Goal: Task Accomplishment & Management: Use online tool/utility

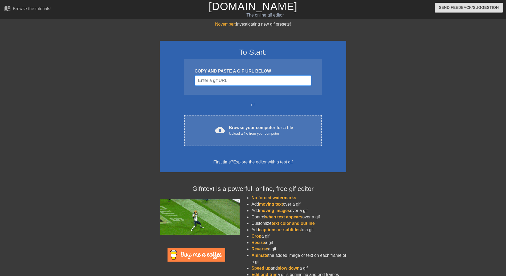
click at [221, 82] on input "Username" at bounding box center [253, 80] width 117 height 10
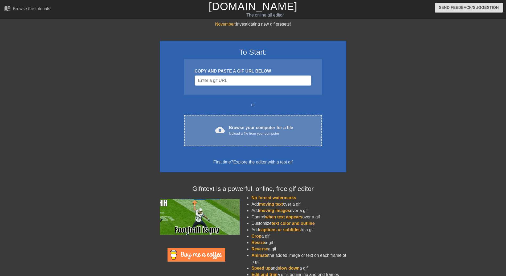
click at [253, 135] on div "Upload a file from your computer" at bounding box center [261, 133] width 64 height 5
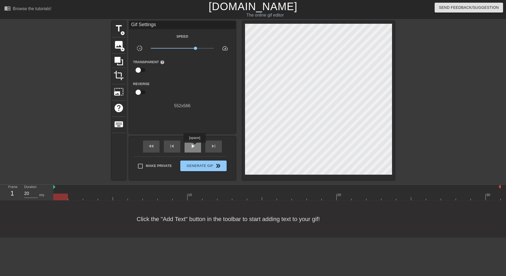
click at [194, 146] on span "play_arrow" at bounding box center [193, 146] width 6 height 6
click at [117, 30] on span "title" at bounding box center [119, 28] width 10 height 10
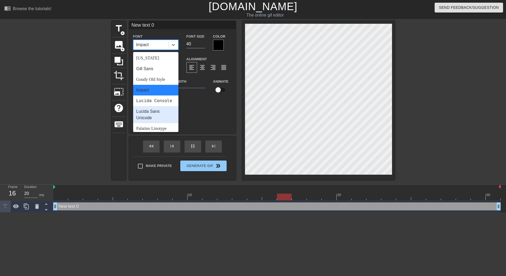
scroll to position [105, 0]
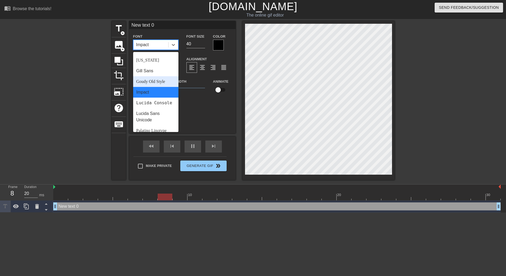
click at [156, 81] on div "Goudy Old Style" at bounding box center [155, 81] width 45 height 11
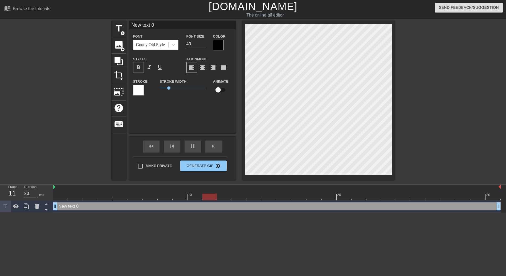
click at [140, 68] on span "format_bold" at bounding box center [138, 67] width 6 height 6
click at [141, 92] on div at bounding box center [138, 90] width 11 height 11
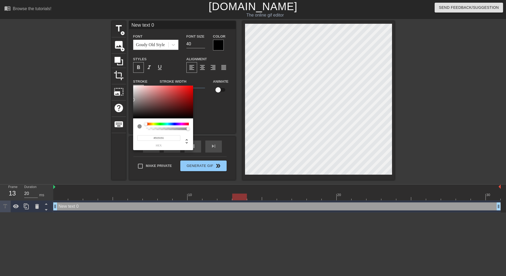
type input "#000000"
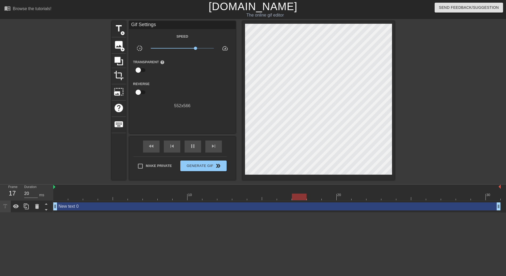
click at [145, 203] on div "New text 0 drag_handle drag_handle" at bounding box center [276, 206] width 447 height 8
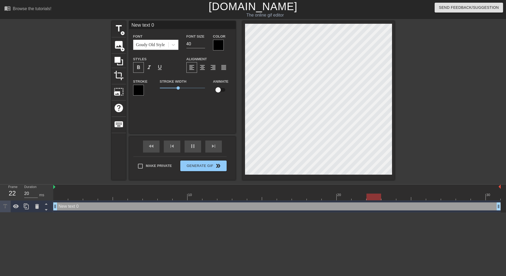
click at [220, 47] on div at bounding box center [218, 45] width 11 height 11
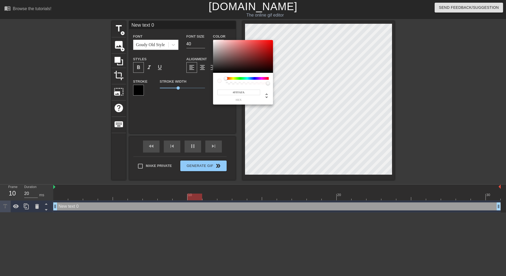
type input "#FFFFFF"
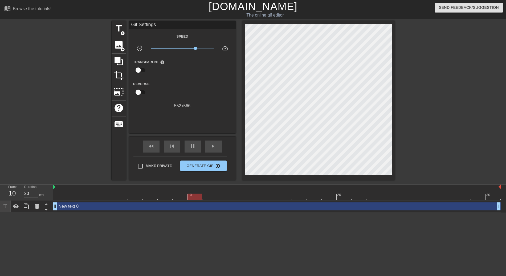
click at [171, 202] on div "New text 0 drag_handle drag_handle" at bounding box center [276, 206] width 447 height 8
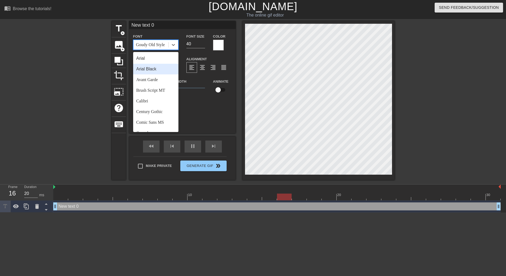
click at [152, 69] on div "Arial Black" at bounding box center [155, 69] width 45 height 11
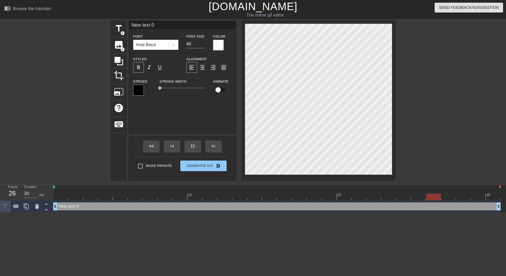
click at [219, 45] on div at bounding box center [218, 45] width 11 height 11
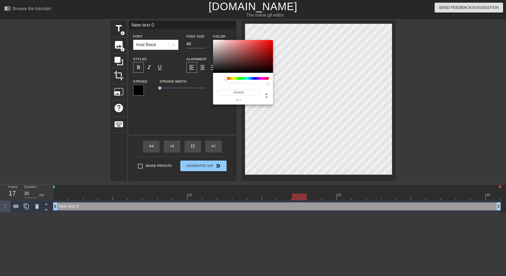
type input "#000000"
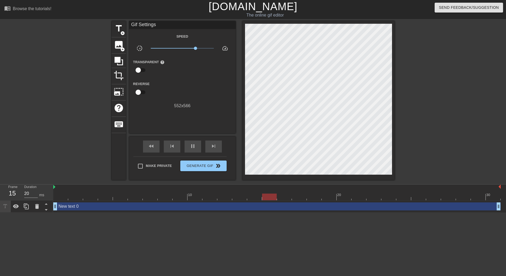
click at [140, 206] on div "New text 0 drag_handle drag_handle" at bounding box center [276, 206] width 447 height 8
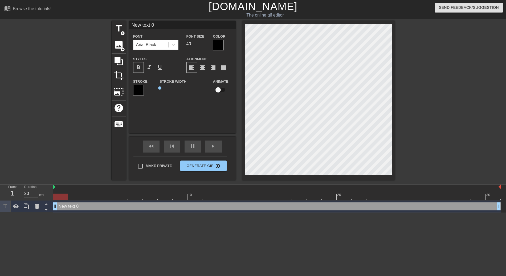
scroll to position [0, 1]
type textarea "New text"
type input "New text"
type textarea "New text"
type input "New text"
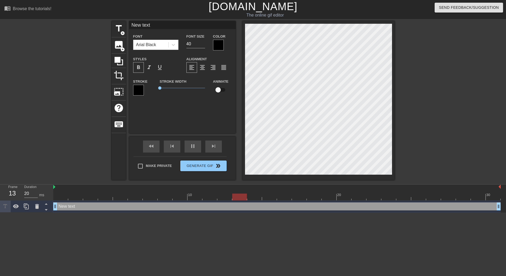
type textarea "New tex"
type input "New tex"
type textarea "New te"
type input "New te"
type textarea "New t"
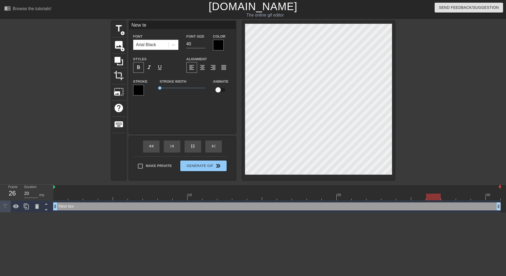
type input "New t"
type textarea "New"
type input "New"
type textarea "New"
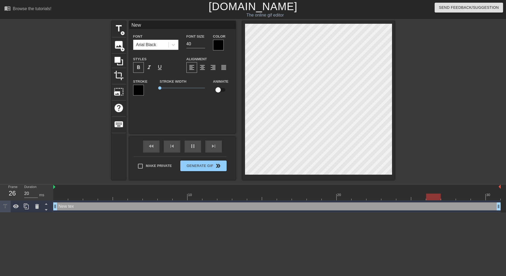
type input "New"
type textarea "Ne"
type input "Ne"
type textarea "N"
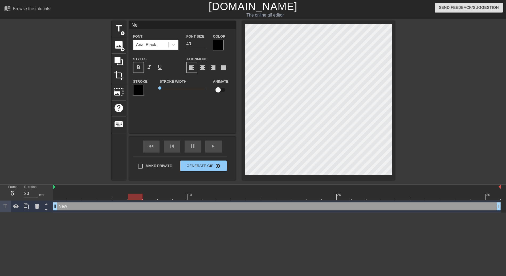
type input "N"
type textarea "m"
type input "m"
type textarea "me"
type input "me"
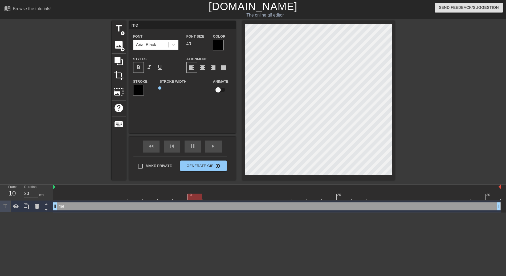
type textarea "me"
type input "me"
type textarea "me a"
type input "me a"
type textarea "me an"
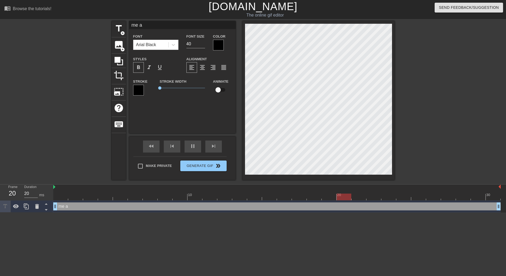
type input "me an"
type textarea "me anf"
type input "me anf"
type textarea "me an"
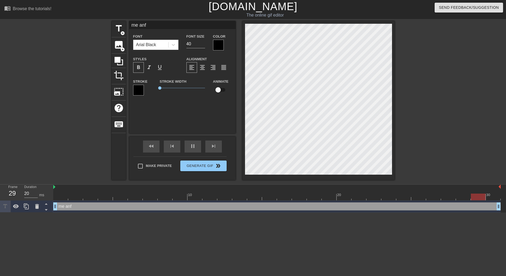
type input "me an"
type textarea "me and"
type input "me and"
type textarea "me and"
type input "me and"
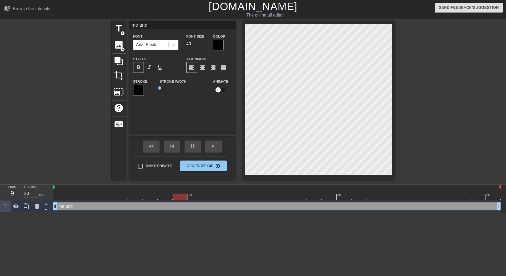
scroll to position [0, 1]
type textarea "me and h"
type input "me and h"
type textarea "me and hu"
type input "me and hu"
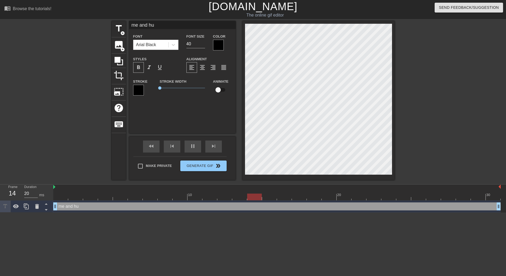
type textarea "me and huz"
type input "me and huz"
type textarea "me and huzz"
type input "me and huzz"
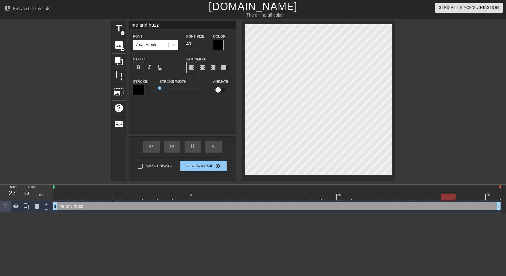
type textarea "me and huzz"
type input "me and huzz"
type textarea "me and huzz f"
type input "me and huzz f"
type textarea "me and huzz fr"
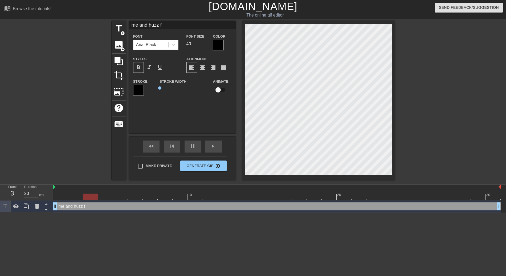
type input "me and huzz fr"
type textarea "me and huzz fr"
type input "me and huzz fr"
type textarea "me and huzz fr f"
type input "me and huzz fr f"
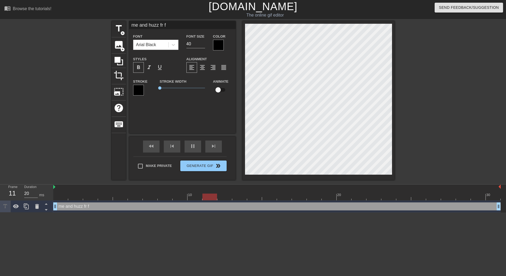
type textarea "me and huzz fr fr"
type input "me and huzz fr fr"
type textarea "me and huzz fr fr"
type input "me and huzz fr fr"
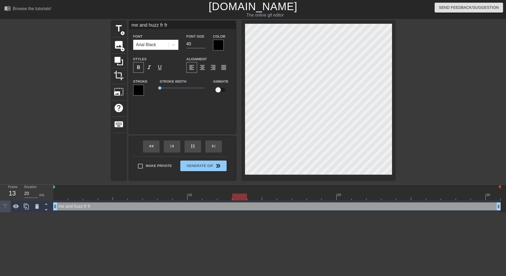
scroll to position [0, 2]
type textarea "me and huzz fr fr"
click at [120, 76] on span "crop" at bounding box center [119, 75] width 10 height 10
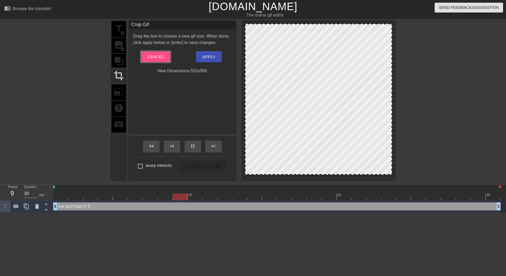
click at [152, 54] on span "Cancel" at bounding box center [155, 56] width 17 height 7
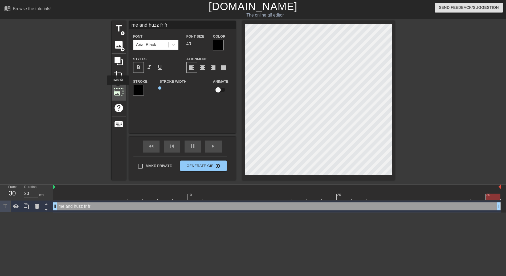
click at [118, 92] on span "photo_size_select_large" at bounding box center [119, 92] width 10 height 10
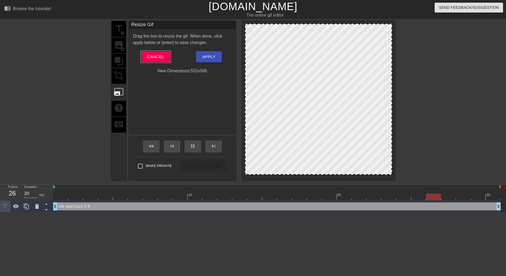
click at [152, 54] on span "Cancel" at bounding box center [155, 56] width 17 height 7
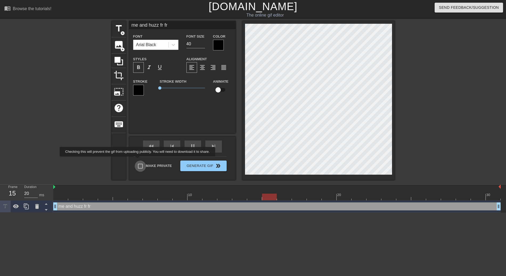
click at [141, 165] on input "Make Private" at bounding box center [140, 165] width 11 height 11
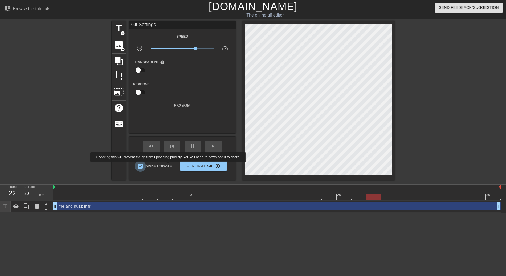
click at [145, 165] on input "Make Private" at bounding box center [140, 165] width 11 height 11
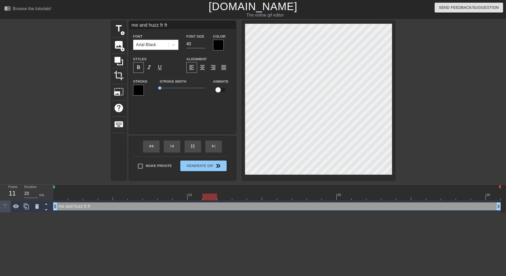
scroll to position [0, 4]
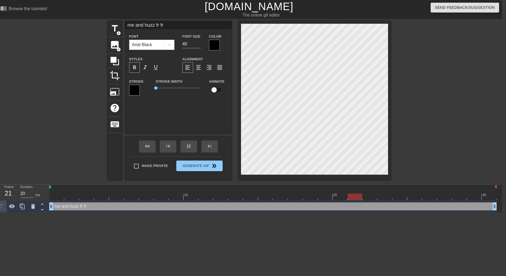
click at [448, 120] on div at bounding box center [437, 101] width 80 height 160
click at [139, 165] on input "Make Private" at bounding box center [136, 165] width 11 height 11
checkbox input "true"
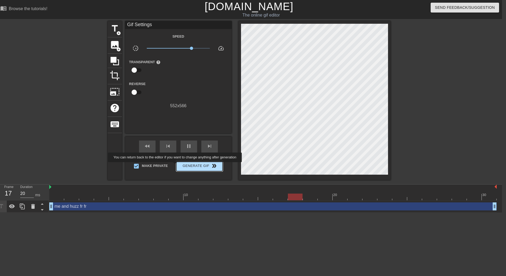
click at [200, 166] on span "Generate Gif double_arrow" at bounding box center [199, 165] width 42 height 6
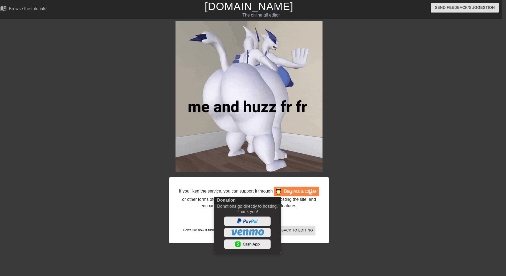
click at [129, 204] on div at bounding box center [253, 138] width 506 height 276
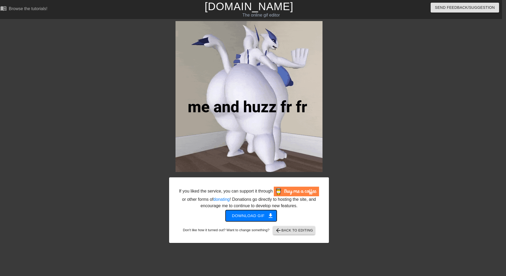
click at [248, 217] on span "Download gif get_app" at bounding box center [251, 215] width 39 height 7
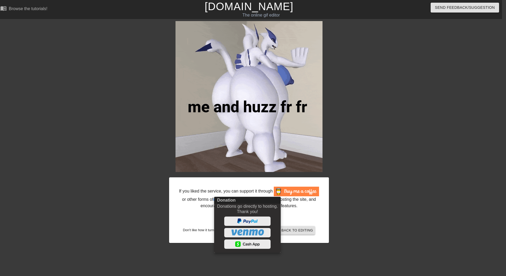
click at [302, 232] on div at bounding box center [253, 138] width 506 height 276
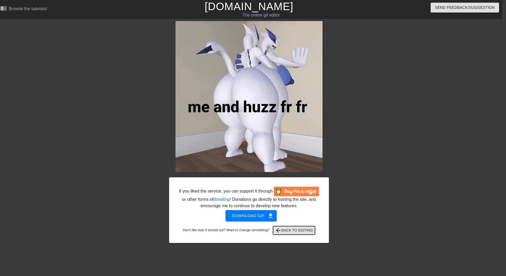
click at [302, 229] on span "arrow_back Back to Editing" at bounding box center [294, 230] width 38 height 6
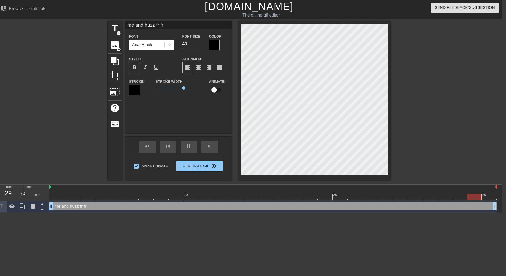
click at [137, 90] on div at bounding box center [134, 90] width 11 height 11
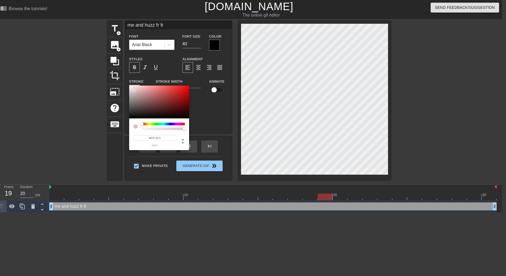
type input "#FFFFFF"
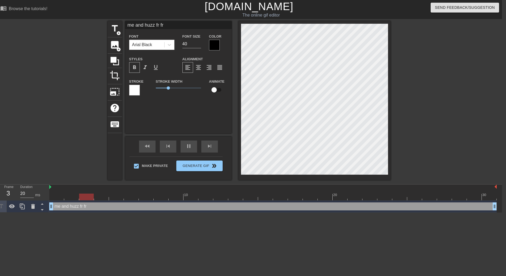
click at [134, 70] on span "format_bold" at bounding box center [134, 67] width 6 height 6
click at [135, 69] on span "format_bold" at bounding box center [134, 67] width 6 height 6
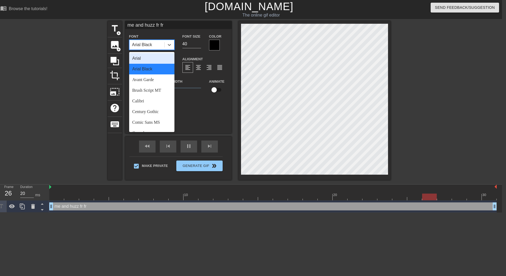
click at [162, 62] on div "Arial" at bounding box center [151, 58] width 45 height 11
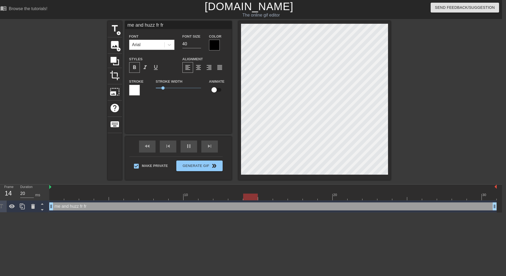
click at [212, 46] on div at bounding box center [214, 45] width 11 height 11
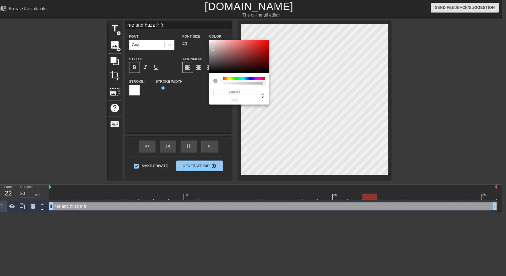
type input "#FFFFFF"
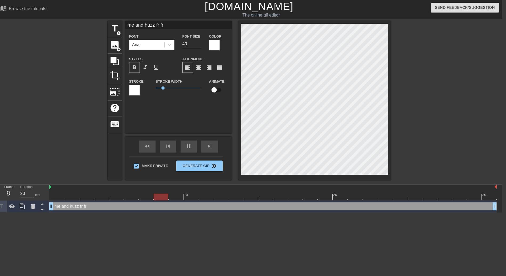
click at [219, 90] on input "checkbox" at bounding box center [214, 90] width 30 height 10
click at [217, 90] on input "checkbox" at bounding box center [219, 90] width 30 height 10
checkbox input "false"
click at [199, 71] on span "format_align_center" at bounding box center [198, 67] width 6 height 6
click at [135, 93] on div at bounding box center [134, 90] width 11 height 11
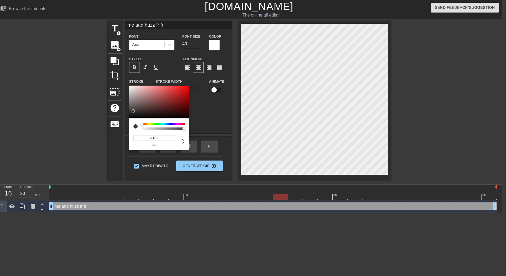
type input "#000000"
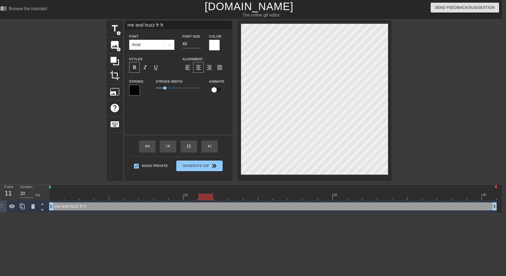
click at [134, 69] on span "format_bold" at bounding box center [134, 67] width 6 height 6
click at [147, 70] on span "format_italic" at bounding box center [145, 67] width 6 height 6
click at [153, 68] on span "format_underline" at bounding box center [156, 67] width 6 height 6
click at [142, 69] on span "format_italic" at bounding box center [145, 67] width 6 height 6
click at [138, 72] on div "format_bold" at bounding box center [134, 67] width 11 height 11
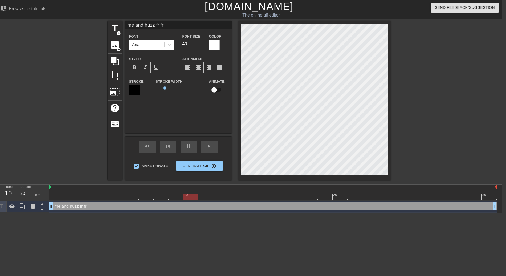
click at [153, 69] on span "format_underline" at bounding box center [156, 67] width 6 height 6
click at [146, 70] on span "format_italic" at bounding box center [145, 67] width 6 height 6
click at [215, 49] on div at bounding box center [214, 45] width 11 height 11
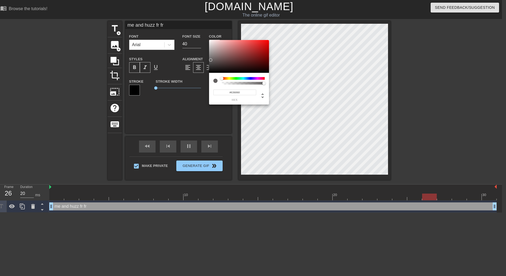
click at [211, 62] on div at bounding box center [210, 59] width 3 height 3
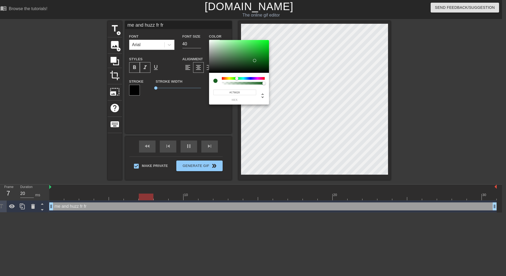
click at [237, 78] on div at bounding box center [236, 78] width 3 height 3
click at [243, 78] on div at bounding box center [243, 78] width 43 height 3
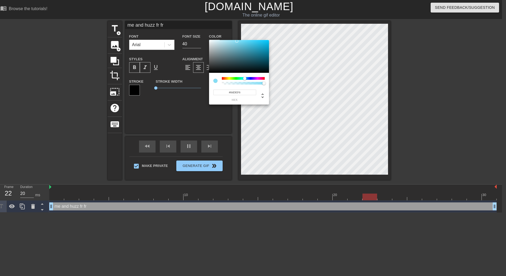
click at [244, 78] on div at bounding box center [244, 78] width 3 height 3
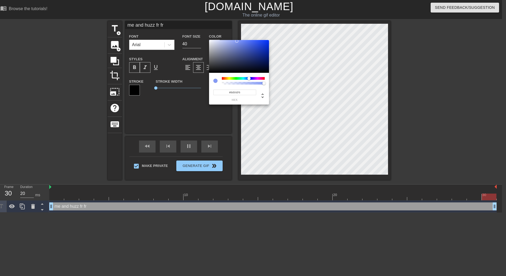
click at [249, 78] on div at bounding box center [248, 78] width 3 height 3
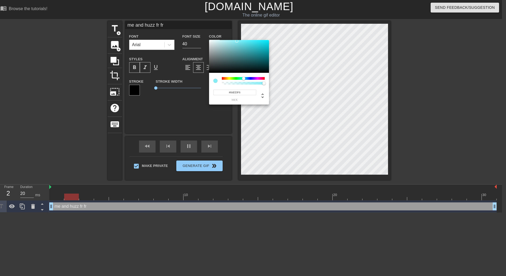
click at [245, 76] on div "#84EDF6 hex" at bounding box center [239, 89] width 60 height 32
click at [238, 65] on div at bounding box center [239, 56] width 60 height 33
click at [216, 70] on div at bounding box center [216, 68] width 3 height 3
type input "#161919"
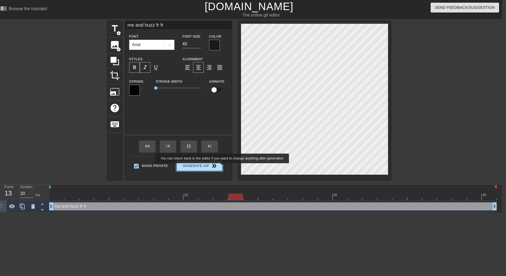
click at [205, 168] on span "Generate Gif double_arrow" at bounding box center [199, 165] width 42 height 6
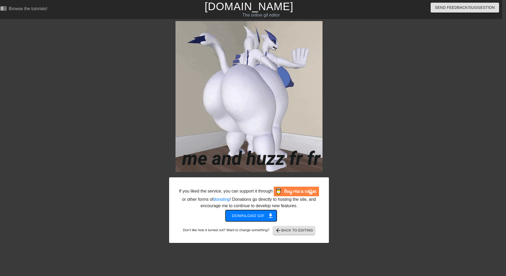
click at [256, 218] on span "Download gif get_app" at bounding box center [251, 215] width 39 height 7
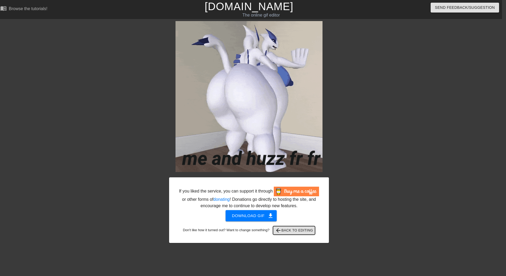
click at [284, 230] on span "arrow_back Back to Editing" at bounding box center [294, 230] width 38 height 6
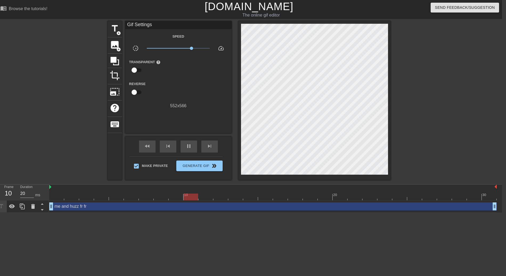
click at [257, 8] on link "[DOMAIN_NAME]" at bounding box center [249, 7] width 89 height 12
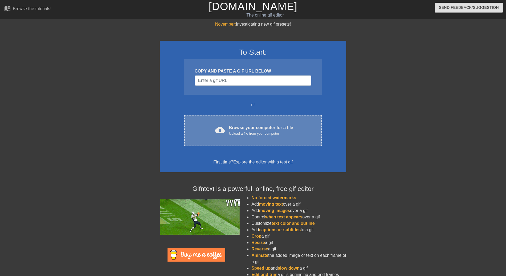
click at [242, 129] on div "Browse your computer for a file Upload a file from your computer" at bounding box center [261, 130] width 64 height 12
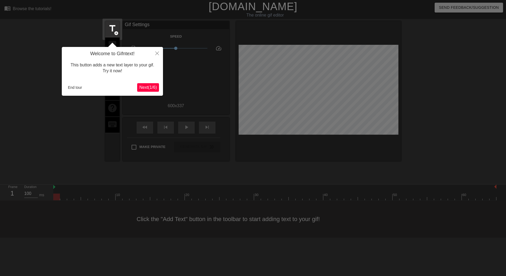
click at [148, 92] on div "Welcome to Gifntext! This button adds a new text layer to your gif. Try it now!…" at bounding box center [112, 71] width 101 height 49
click at [152, 84] on button "Next ( 1 / 6 )" at bounding box center [148, 87] width 22 height 9
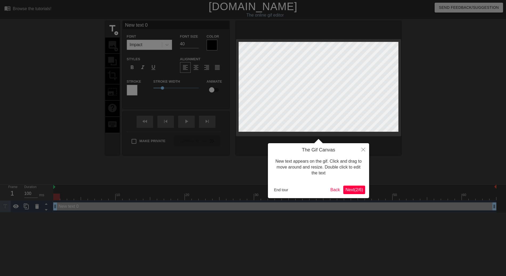
click at [355, 194] on button "Next ( 2 / 6 )" at bounding box center [354, 189] width 22 height 9
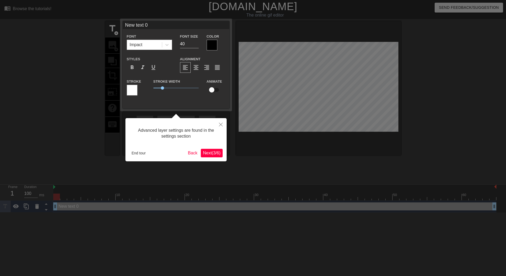
click at [215, 156] on button "Next ( 3 / 6 )" at bounding box center [212, 153] width 22 height 9
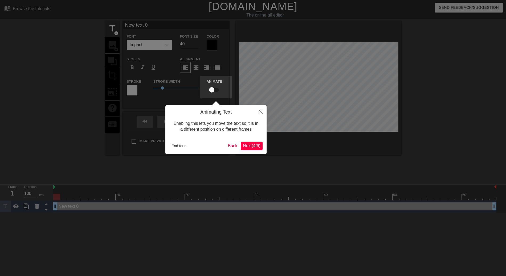
click at [257, 153] on div "Animating Text Enabling this lets you move the text so it is in a different pos…" at bounding box center [215, 129] width 101 height 49
click at [258, 146] on span "Next ( 4 / 6 )" at bounding box center [252, 145] width 18 height 5
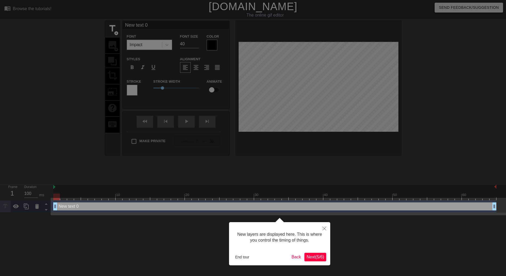
click at [317, 260] on button "Next ( 5 / 6 )" at bounding box center [315, 256] width 22 height 9
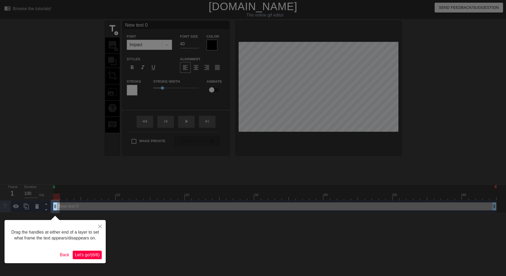
click at [98, 254] on span "Let's go! ( 6 / 6 )" at bounding box center [87, 254] width 25 height 5
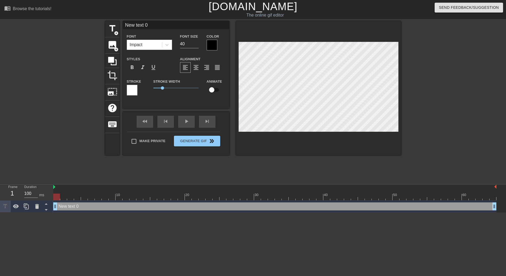
scroll to position [0, 0]
type textarea "New text"
type input "New text"
type textarea "New text"
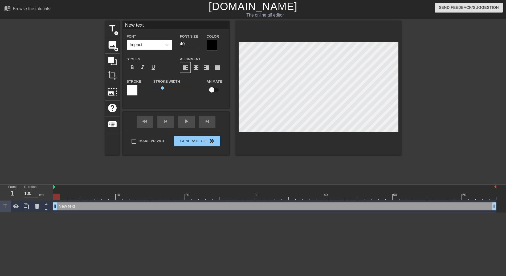
type input "New text"
type textarea "New tex"
type input "New tex"
type textarea "New te"
type input "New te"
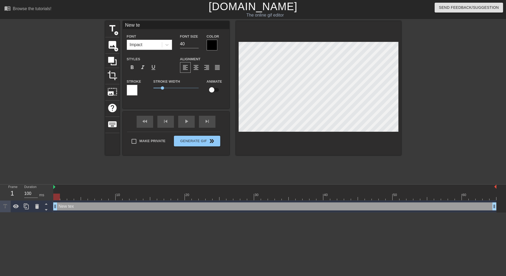
type textarea "New t"
type input "New t"
type textarea "New"
type input "New"
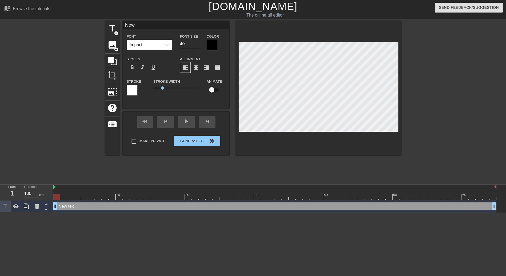
type textarea "New"
type input "New"
type textarea "Ne"
type input "Ne"
type textarea "N"
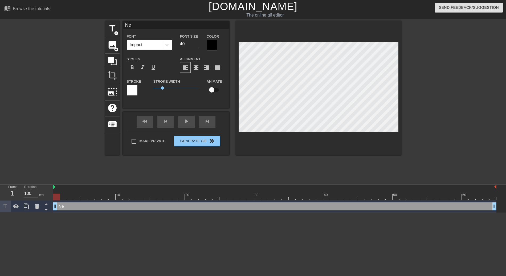
type input "N"
click at [113, 90] on span "photo_size_select_large" at bounding box center [112, 92] width 10 height 10
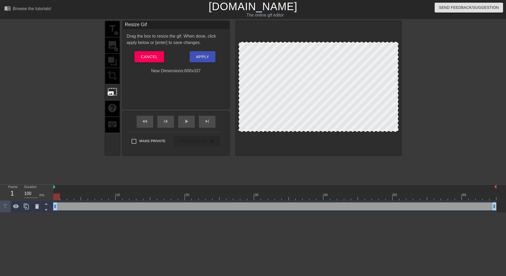
click at [111, 79] on div "title add_circle image add_circle crop photo_size_select_large help keyboard" at bounding box center [112, 88] width 14 height 134
click at [112, 76] on div "title add_circle image add_circle crop photo_size_select_large help keyboard" at bounding box center [112, 88] width 14 height 134
click at [151, 58] on span "Cancel" at bounding box center [149, 56] width 17 height 7
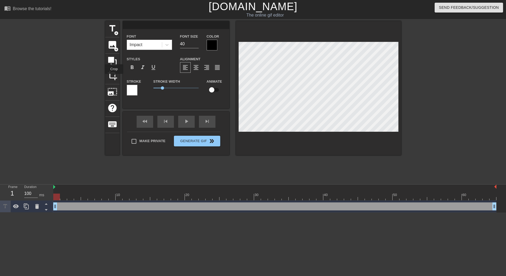
click at [112, 76] on span "crop" at bounding box center [112, 75] width 10 height 10
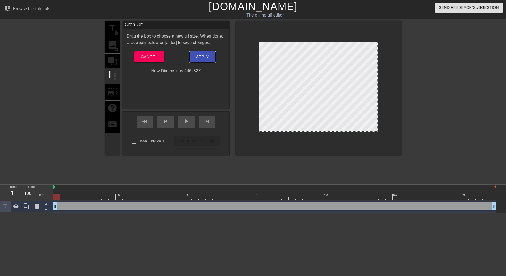
click at [204, 56] on span "Apply" at bounding box center [202, 56] width 13 height 7
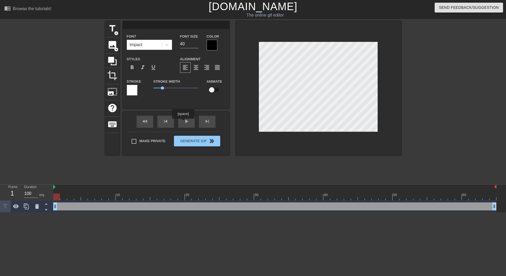
click at [183, 122] on div "play_arrow" at bounding box center [186, 122] width 17 height 12
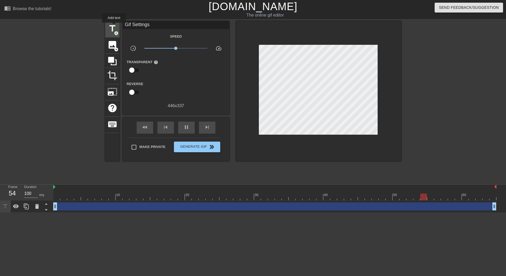
click at [112, 29] on span "title" at bounding box center [112, 28] width 10 height 10
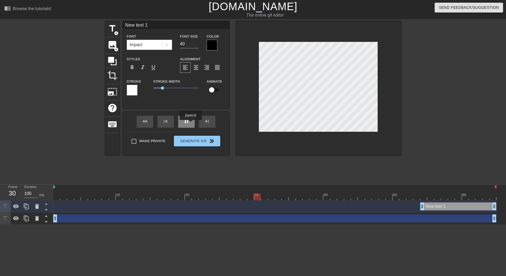
click at [191, 124] on div "pause" at bounding box center [186, 122] width 17 height 12
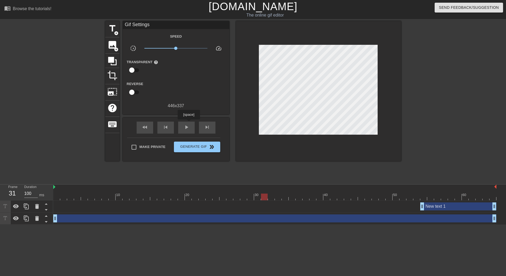
click at [189, 123] on div "play_arrow" at bounding box center [186, 127] width 17 height 12
click at [298, 220] on div "drag_handle drag_handle" at bounding box center [274, 218] width 443 height 8
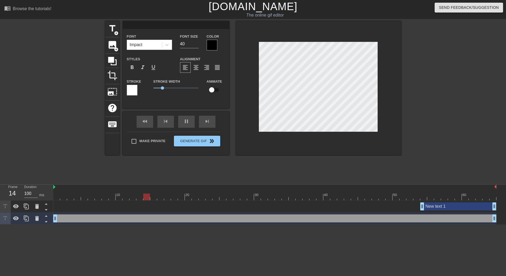
click at [306, 216] on div "drag_handle drag_handle" at bounding box center [274, 218] width 443 height 8
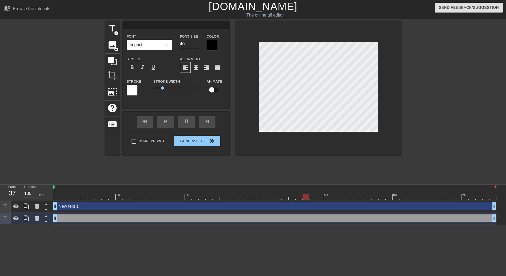
type input "New text 1"
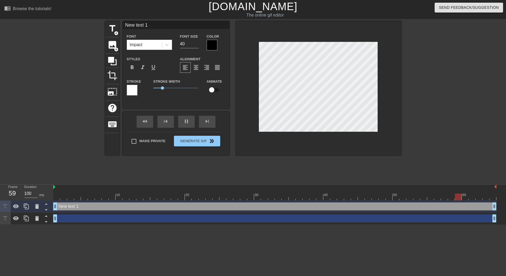
click at [260, 206] on div "New text 1 drag_handle drag_handle" at bounding box center [274, 206] width 443 height 8
click at [256, 219] on div "drag_handle drag_handle" at bounding box center [274, 218] width 443 height 8
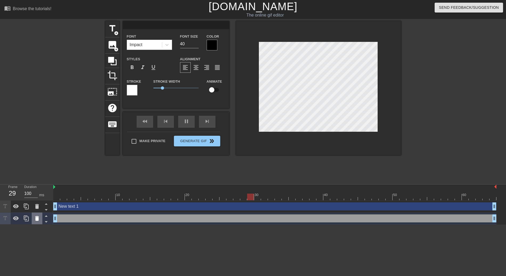
click at [34, 219] on icon at bounding box center [37, 218] width 6 height 6
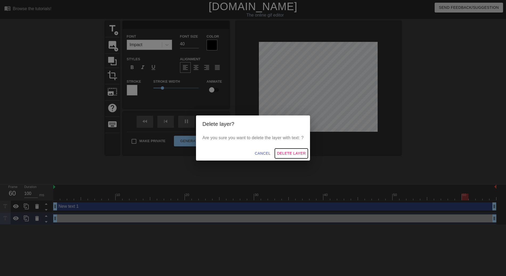
click at [289, 153] on span "Delete Layer" at bounding box center [291, 153] width 29 height 7
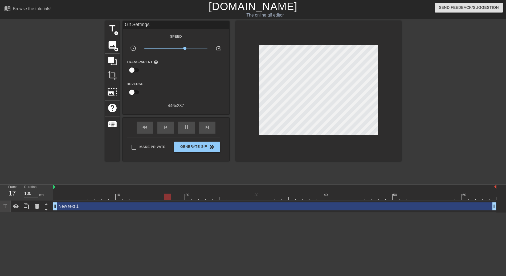
click at [286, 205] on div "New text 1 drag_handle drag_handle" at bounding box center [274, 206] width 443 height 8
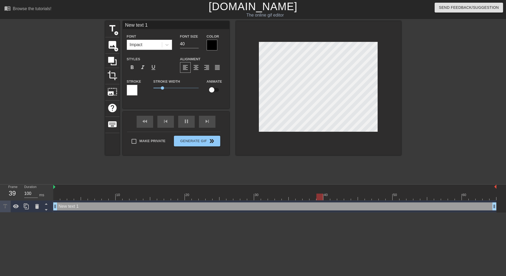
scroll to position [0, 1]
type textarea "New text"
type input "New text"
type textarea "New text"
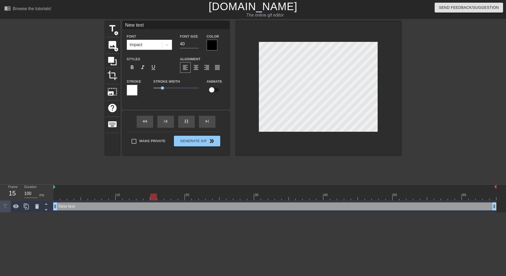
type input "New text"
type textarea "New tex"
type input "New tex"
type textarea "New te"
type input "New te"
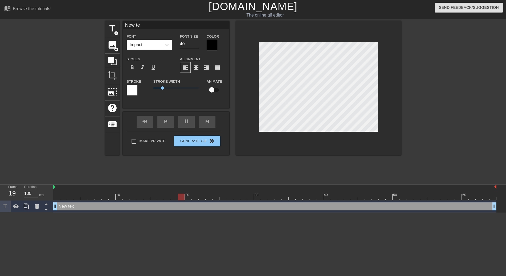
type textarea "New t"
type input "New t"
type textarea "New"
type input "New"
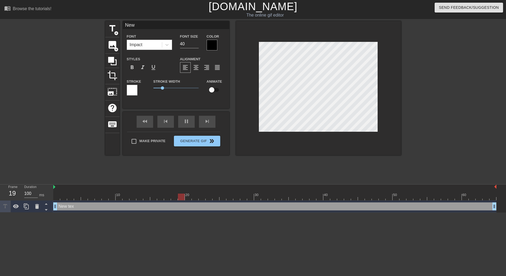
type textarea "New"
type input "New"
type textarea "Ne"
type input "Ne"
type textarea "N"
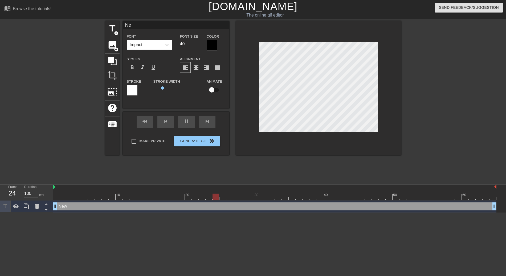
type input "N"
type textarea "i"
type input "i"
type textarea "i"
type input "i"
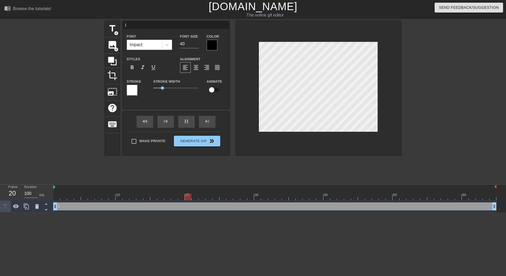
type textarea "i n"
type input "i n"
type textarea "i ne"
type input "i ne"
type textarea "i nee"
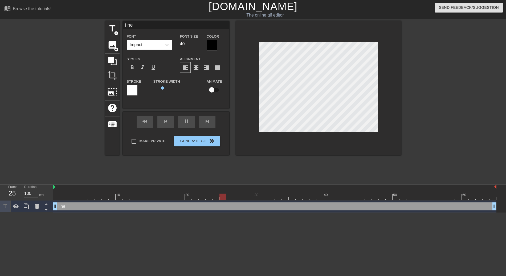
type input "i nee"
type textarea "i need"
type input "i need"
type textarea "i need"
type input "i need"
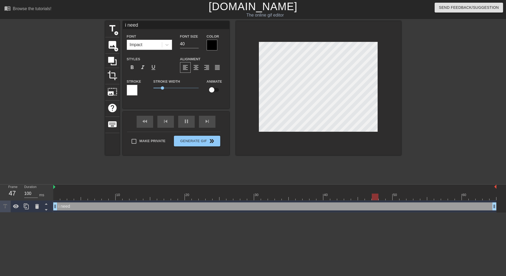
type textarea "i need y"
type input "i need y"
type textarea "i need yo"
type input "i need yo"
type textarea "i need you"
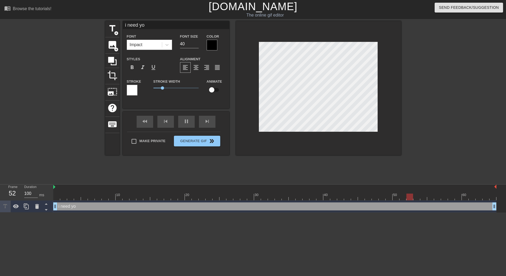
type input "i need you"
type textarea "i need you"
type input "i need you"
type textarea "i need you t"
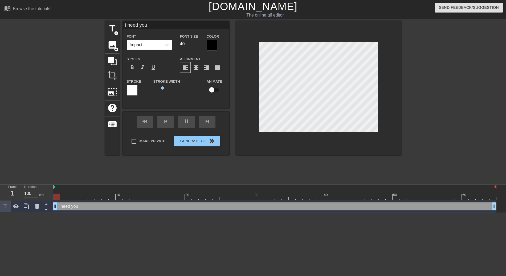
type input "i need you t"
type textarea "i need you tw"
type input "i need you tw"
type textarea "i need you twi"
type input "i need you twi"
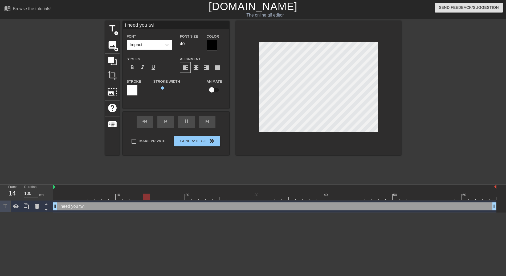
type textarea "i need you twin"
type input "i need you twin"
type textarea "i need you twin"
type input "i need you twin"
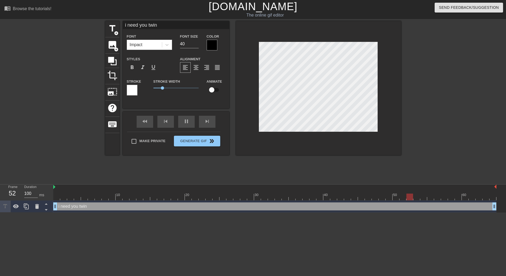
scroll to position [0, 0]
type textarea "i need you twin"
click at [214, 44] on div at bounding box center [212, 45] width 11 height 11
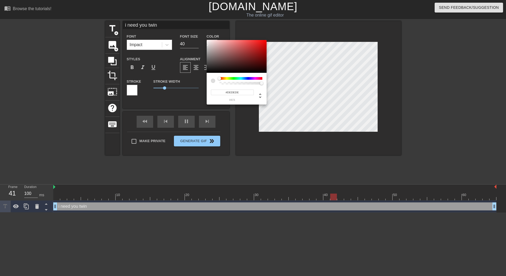
type input "#FFFFFF"
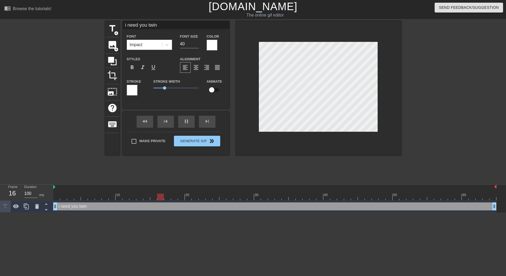
type textarea "i need you twi"
type input "i need you twi"
type textarea "i need you tw"
type input "i need you tw"
type textarea "i need you t"
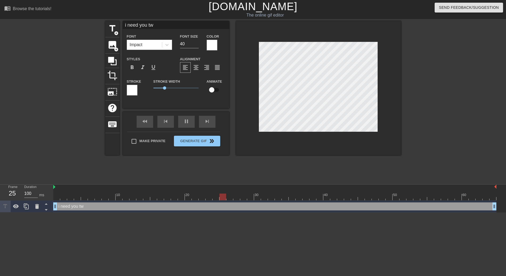
type input "i need you t"
type textarea "i need you"
type input "i need you"
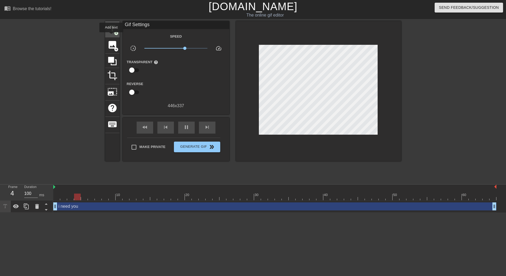
click at [112, 30] on span "title" at bounding box center [112, 28] width 10 height 10
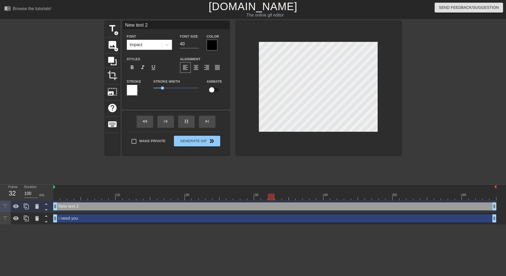
click at [212, 42] on div at bounding box center [212, 45] width 11 height 11
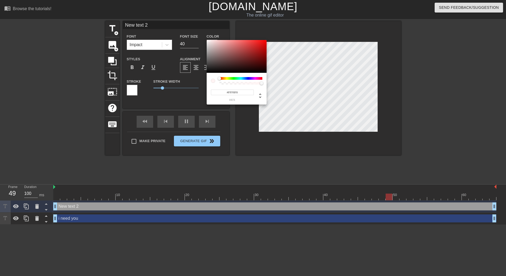
type input "#FFFFFF"
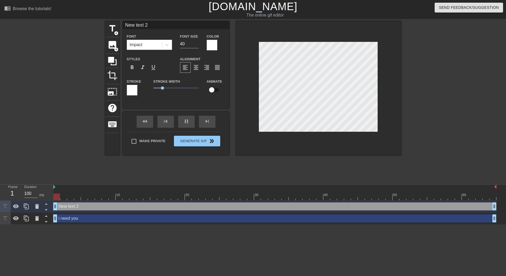
type textarea "New text"
type input "New text"
type textarea "New text"
type input "New text"
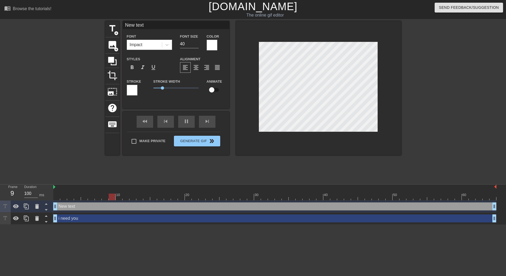
type textarea "New tex"
type input "New tex"
type textarea "New te"
type input "New te"
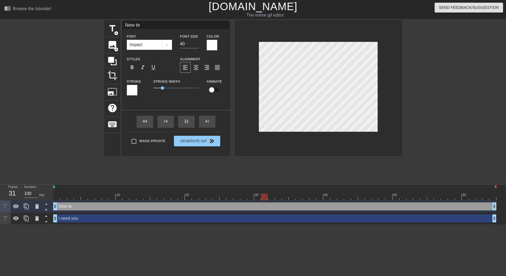
type textarea "New t"
type input "New t"
type textarea "New"
type input "New"
type textarea "New"
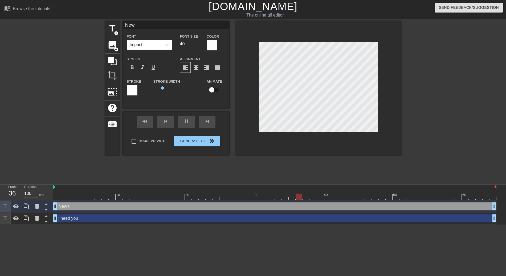
type input "New"
type textarea "Ne"
type input "Ne"
type textarea "N"
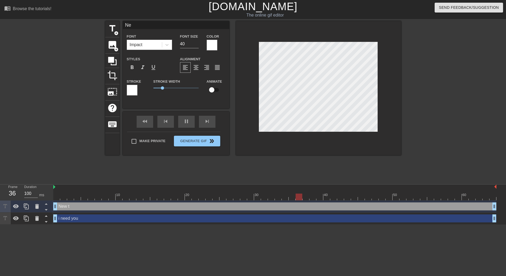
type input "N"
type textarea "f"
type input "f"
type textarea "fu"
type input "fu"
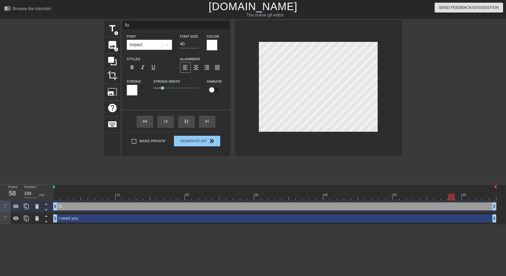
type textarea "fuc"
type input "fuc"
type textarea "fuck"
type input "fuck"
type textarea "fucki"
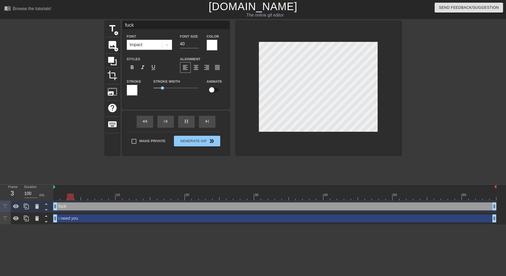
type input "fucki"
type textarea "fuckin"
type input "fuckin"
type textarea "fucking"
type input "fucking"
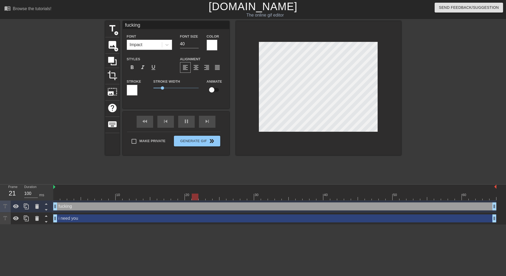
type textarea "fucking"
type input "fucking"
type textarea "fucking b"
type input "fucking b"
type textarea "fucking br"
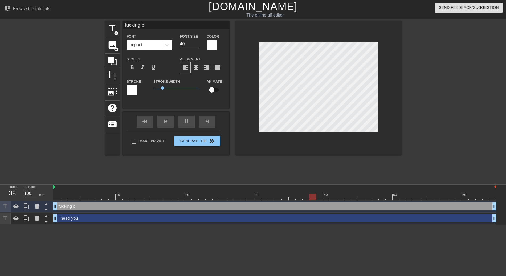
type input "fucking br"
type textarea "fucking bre"
type input "fucking bre"
type textarea "fucking bree"
type input "fucking bree"
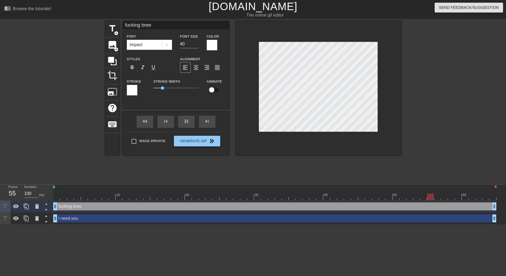
type textarea "fucking breed"
type input "fucking breed"
type textarea "fucking breed"
type input "fucking breed"
type textarea "fucking breed m"
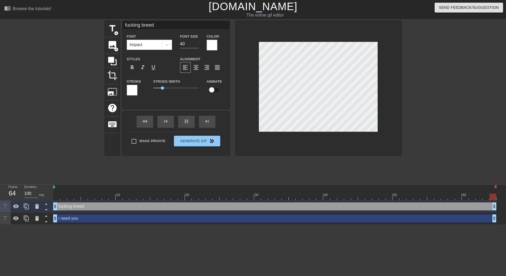
type input "fucking breed m"
type textarea "fucking breed me"
type input "fucking breed me"
type textarea "fucking breed me"
type input "fucking breed me"
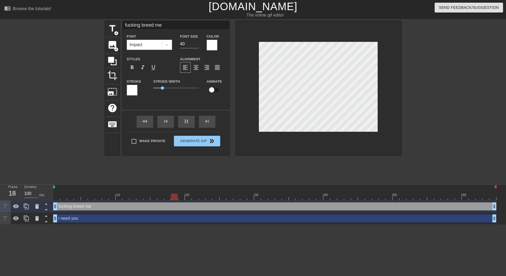
type textarea "fucking breed me n"
type input "fucking breed me n"
type textarea "fucking breed me nk"
type input "fucking breed me nk"
type textarea "fucking breed me nkw"
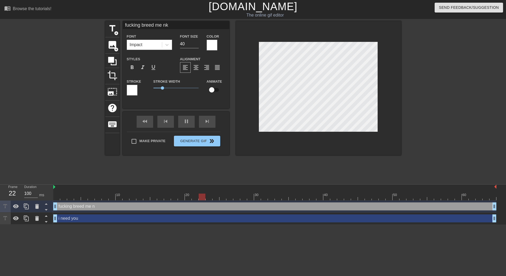
type input "fucking breed me nkw"
type textarea "fucking breed me nk"
type input "fucking breed me nk"
type textarea "fucking breed me n"
type input "fucking breed me n"
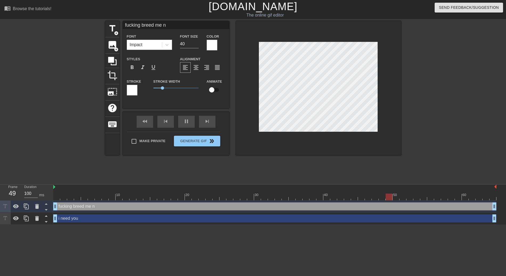
type textarea "fucking breed me no"
type input "fucking breed me no"
type textarea "fucking breed me now"
type input "fucking breed me now"
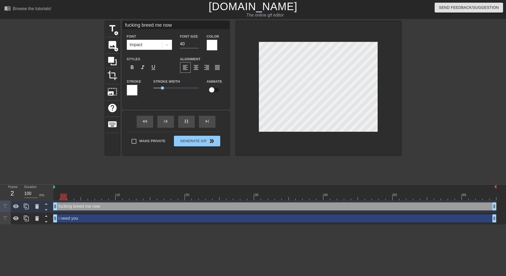
type textarea "fucking breed me now"
type input "fucking breed me now"
type textarea "fucking breed me now g"
type input "fucking breed me nowg"
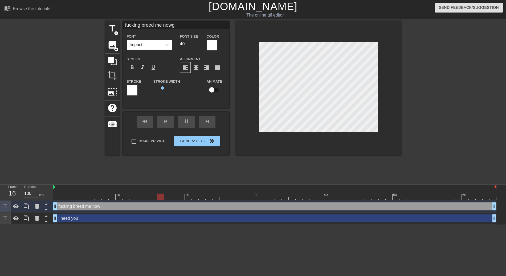
type textarea "fucking breed me now ge"
type input "fucking breed me nowge"
type textarea "fucking breed me now ge"
type input "fucking breed me nowge"
type textarea "fucking breed me now ge i"
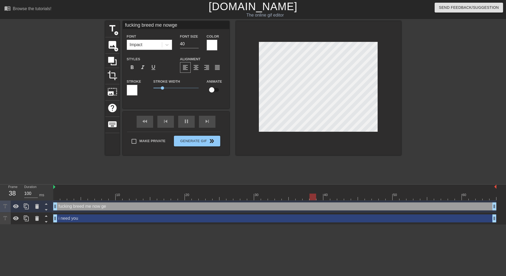
type input "fucking breed me nowge i"
type textarea "fucking breed me now ge in"
type input "fucking breed me nowge in"
type textarea "fucking breed me now ge in"
type input "fucking breed me nowge in"
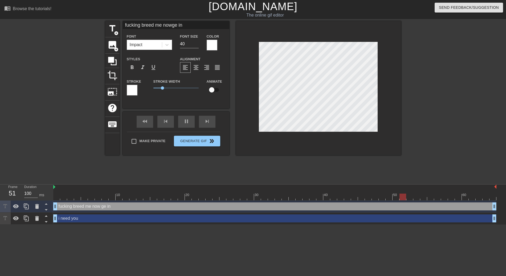
type textarea "fucking breed me now ge in t"
type input "fucking breed me nowge in t"
type textarea "fucking breed me now ge in th"
type input "fucking breed me nowge in th"
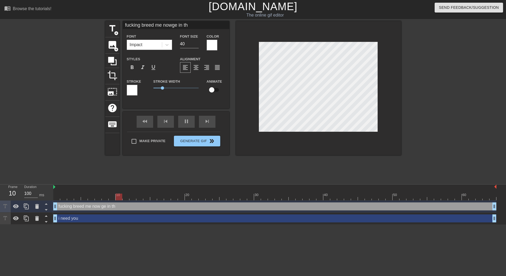
type textarea "fucking breed me now ge in the"
type input "fucking breed me nowge in the"
type textarea "fucking breed me now ge in the"
type input "fucking breed me nowge in the"
type textarea "fucking breed me now ge in the b"
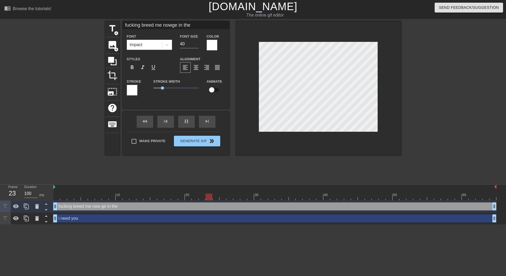
type input "fucking breed me nowge in the b"
type textarea "fucking breed me now ge in the be"
type input "fucking breed me nowge in the be"
type textarea "fucking breed me now ge in the bed"
type input "fucking breed me nowge in the bed"
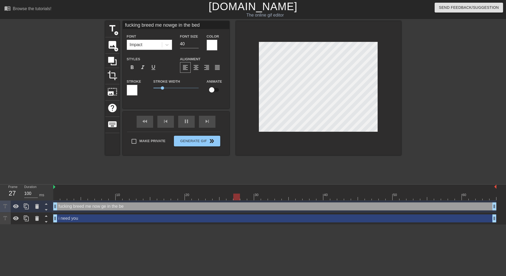
scroll to position [0, 1]
type textarea "fucking breed me now gein the bed"
type input "fucking breed me nowgein the bed"
type textarea "fucking breed me now getin the bed"
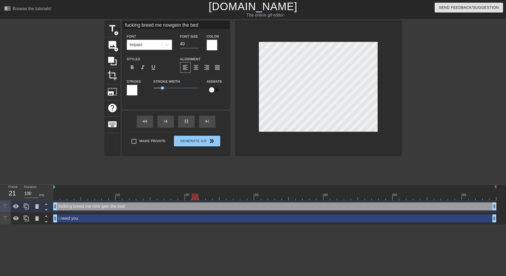
type input "fucking breed me nowgetin the bed"
type textarea "fucking breed me now get in the bed"
type input "fucking breed me nowget in the bed"
type textarea "fucking breed me now get in the bed"
click at [194, 69] on span "format_align_center" at bounding box center [196, 67] width 6 height 6
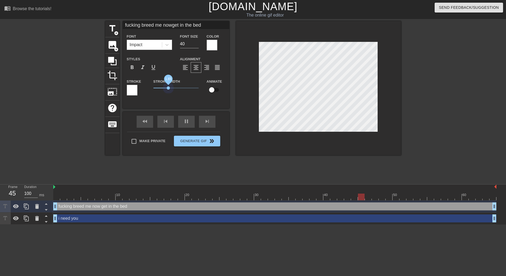
type input "fucking breed me nowget in the bed"
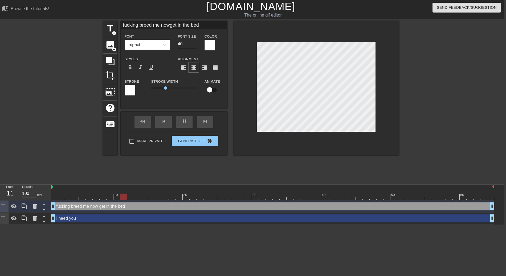
scroll to position [0, 2]
click at [437, 139] on div at bounding box center [446, 101] width 80 height 160
click at [137, 142] on input "Make Private" at bounding box center [131, 141] width 11 height 11
checkbox input "true"
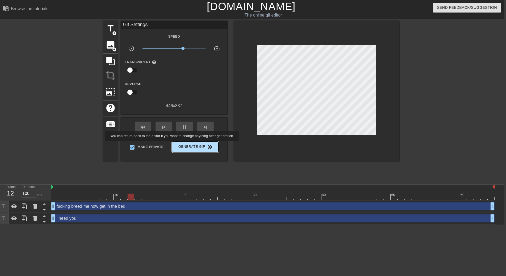
click at [204, 147] on span "Generate Gif double_arrow" at bounding box center [195, 147] width 42 height 6
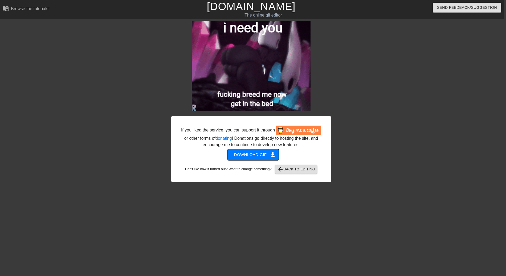
click at [265, 154] on span "Download gif get_app" at bounding box center [253, 154] width 39 height 7
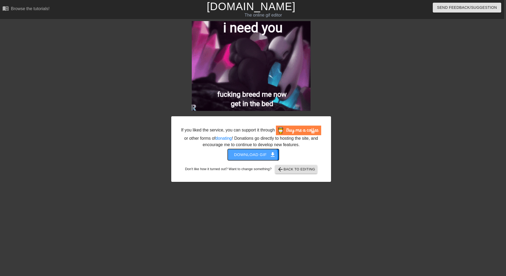
click at [252, 155] on span "Download gif get_app" at bounding box center [253, 154] width 39 height 7
